Goal: Task Accomplishment & Management: Complete application form

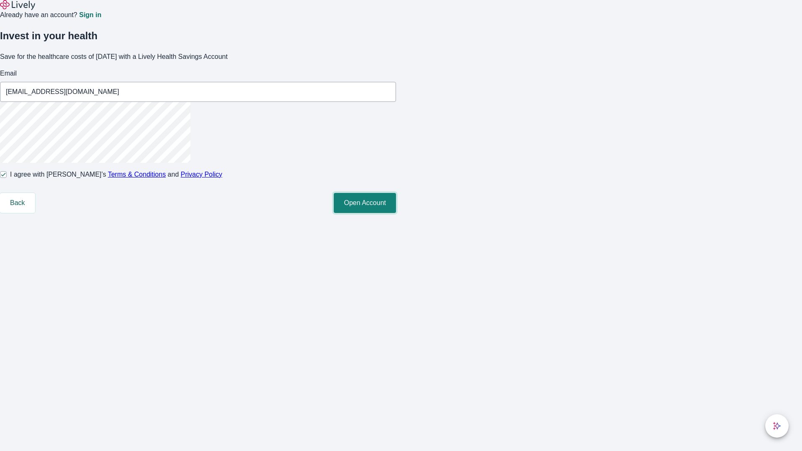
click at [396, 213] on button "Open Account" at bounding box center [365, 203] width 62 height 20
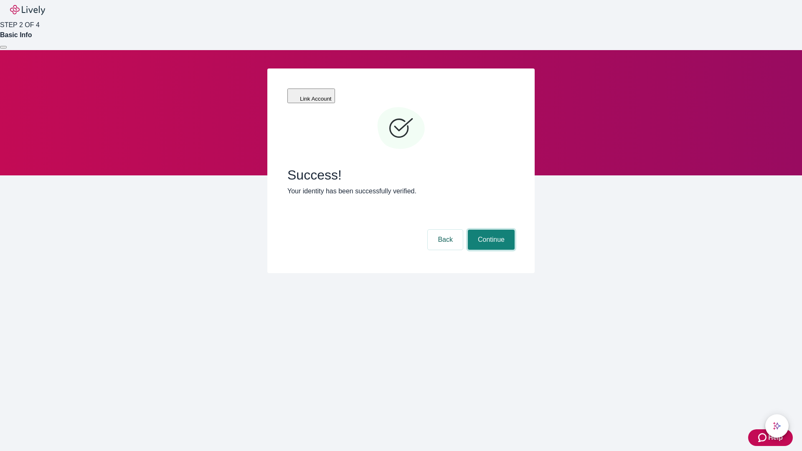
click at [490, 230] on button "Continue" at bounding box center [491, 240] width 47 height 20
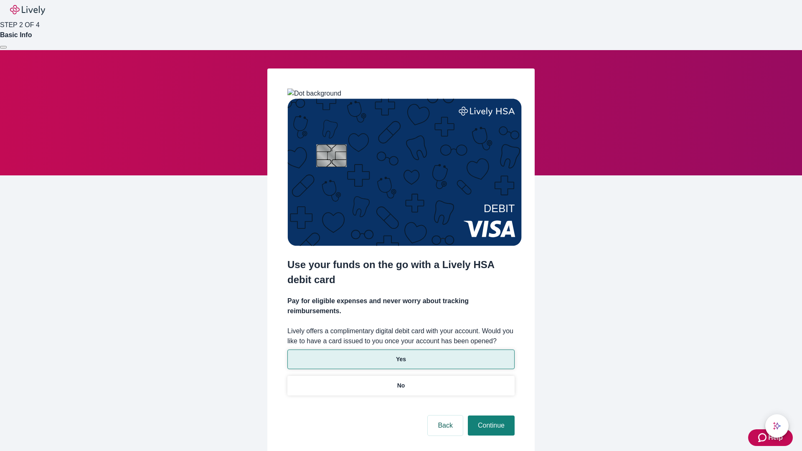
click at [401, 355] on p "Yes" at bounding box center [401, 359] width 10 height 9
click at [490, 416] on button "Continue" at bounding box center [491, 426] width 47 height 20
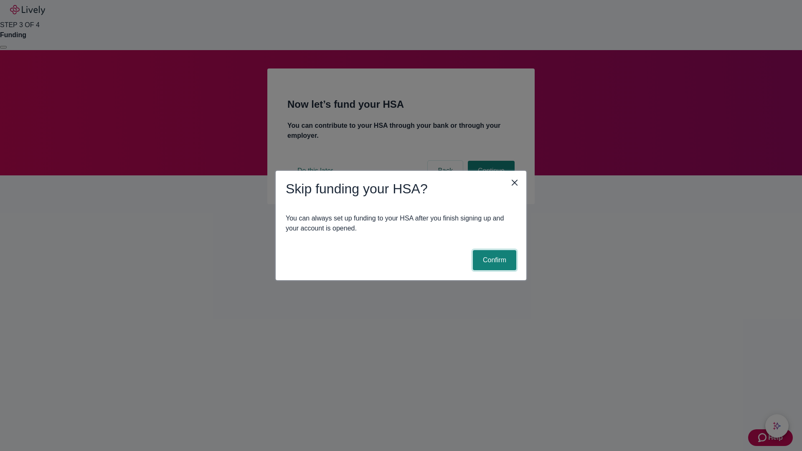
click at [493, 260] on button "Confirm" at bounding box center [494, 260] width 43 height 20
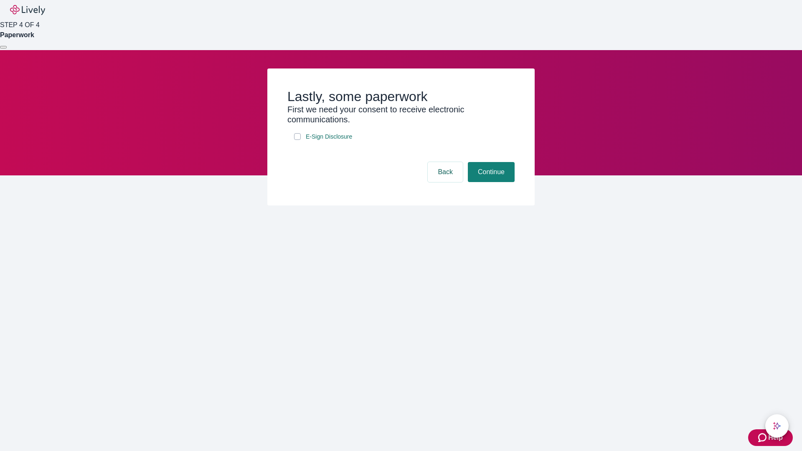
click at [297, 140] on input "E-Sign Disclosure" at bounding box center [297, 136] width 7 height 7
checkbox input "true"
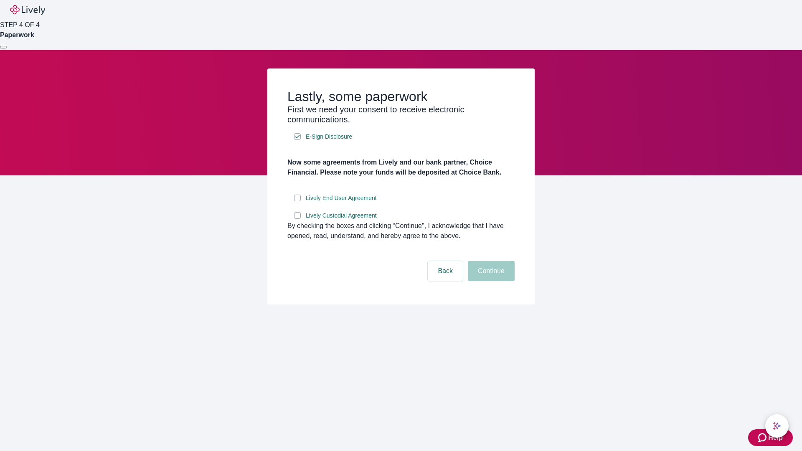
click at [297, 201] on input "Lively End User Agreement" at bounding box center [297, 198] width 7 height 7
checkbox input "true"
click at [297, 219] on input "Lively Custodial Agreement" at bounding box center [297, 215] width 7 height 7
checkbox input "true"
click at [490, 281] on button "Continue" at bounding box center [491, 271] width 47 height 20
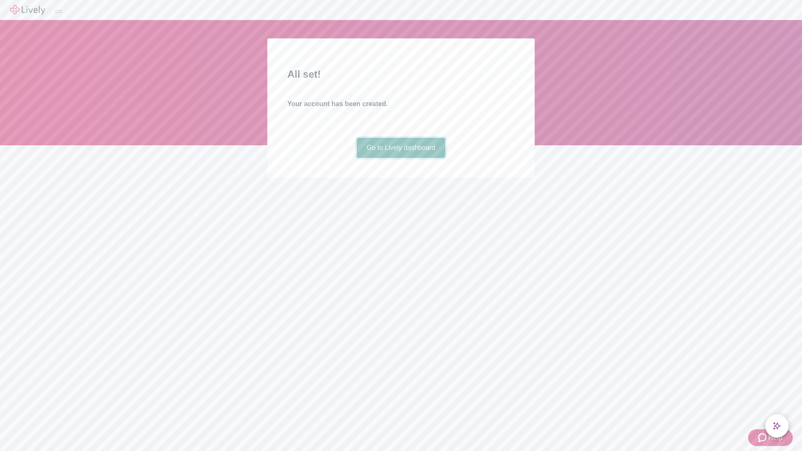
click at [401, 158] on link "Go to Lively dashboard" at bounding box center [401, 148] width 89 height 20
